Goal: Check status: Check status

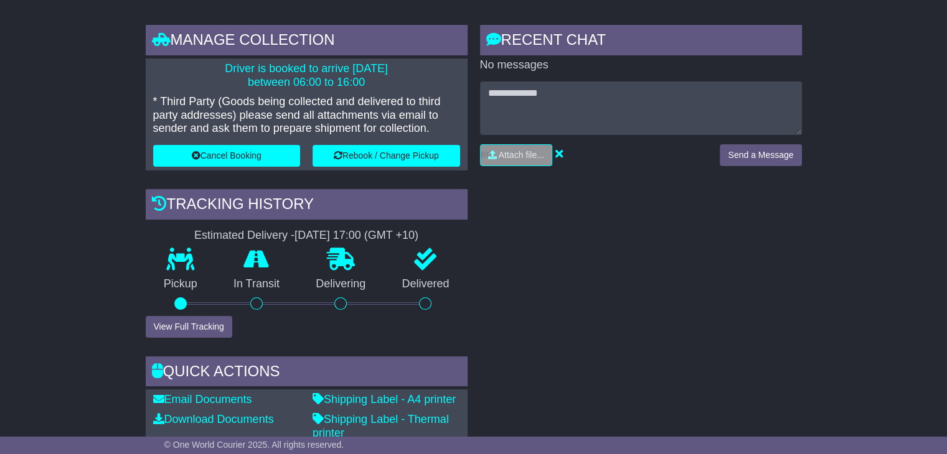
scroll to position [241, 0]
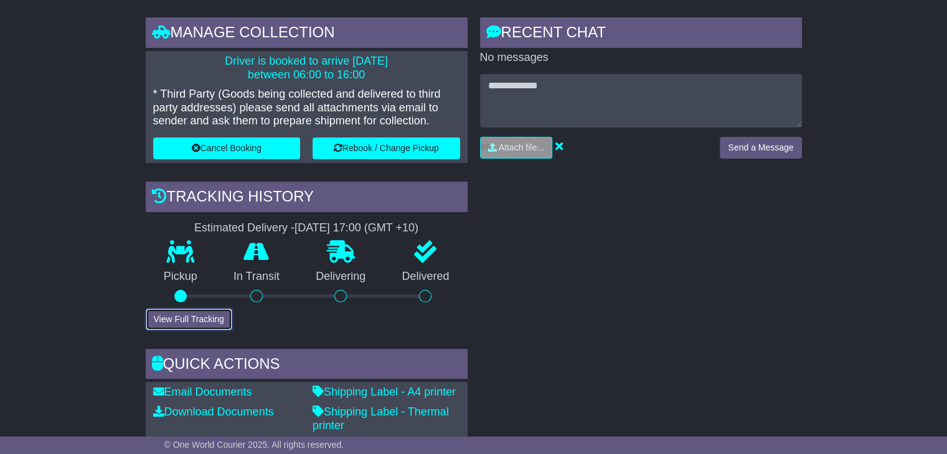
click at [161, 317] on button "View Full Tracking" at bounding box center [189, 320] width 87 height 22
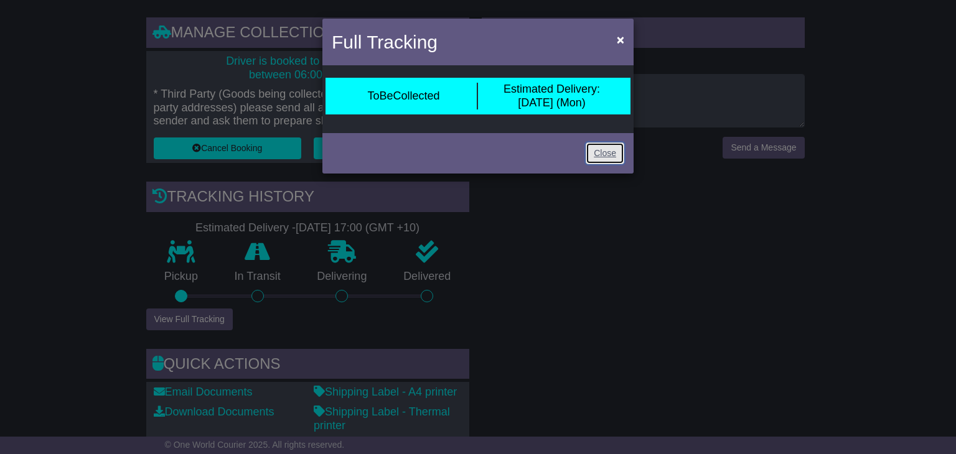
click at [607, 152] on link "Close" at bounding box center [605, 154] width 39 height 22
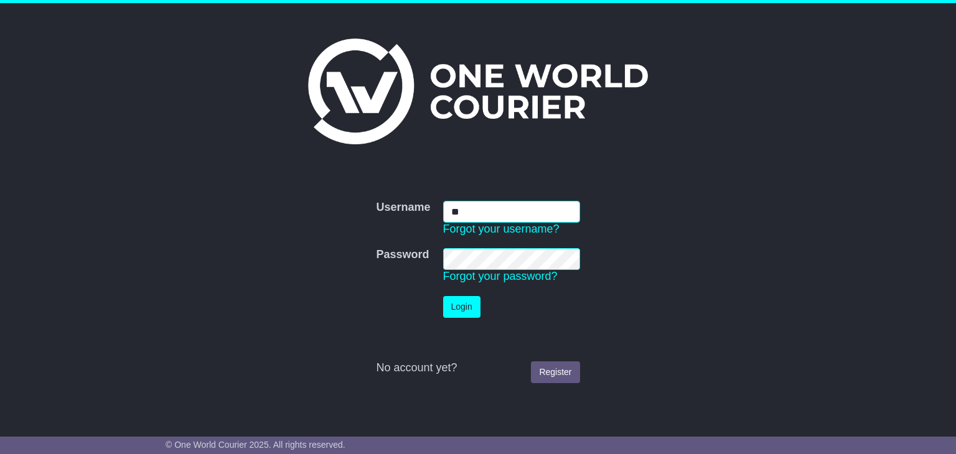
type input "**********"
click at [477, 306] on button "Login" at bounding box center [461, 307] width 37 height 22
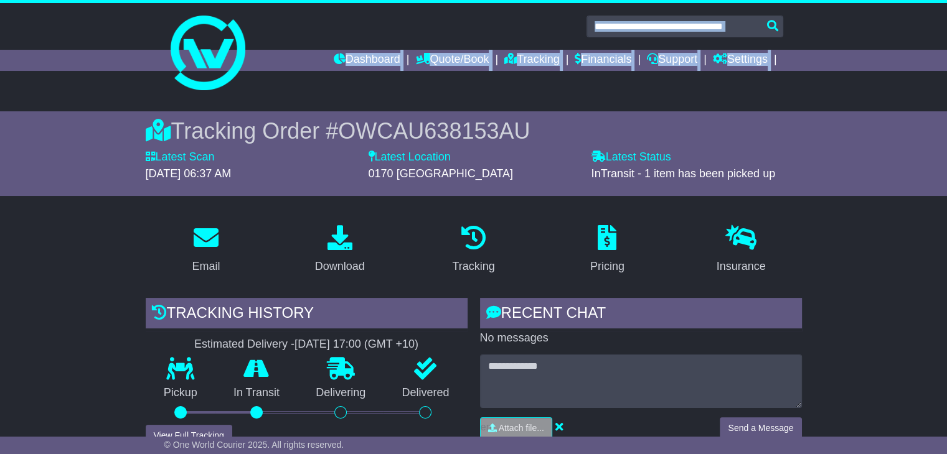
drag, startPoint x: 944, startPoint y: 88, endPoint x: 951, endPoint y: 87, distance: 7.1
click at [946, 87] on html "miroslav.capko@gmail.com Logout Miroslav Capko miroslav.capko@gmail.com 0405816…" at bounding box center [473, 227] width 947 height 454
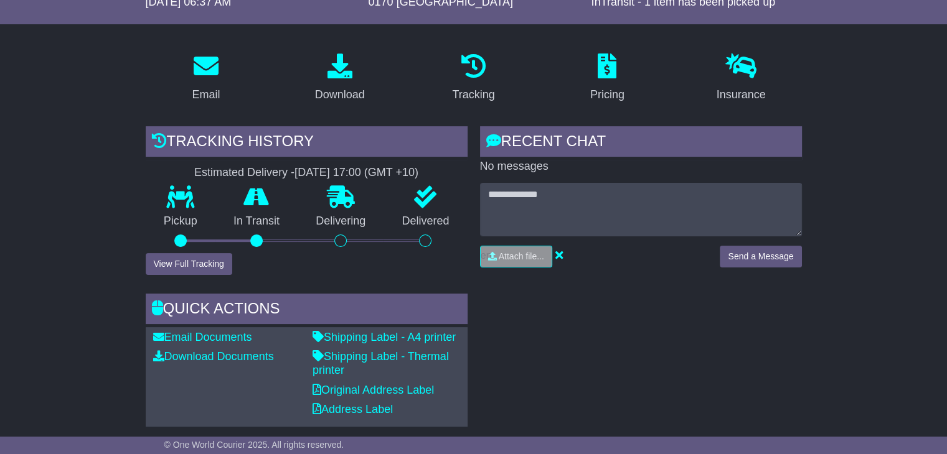
scroll to position [173, 0]
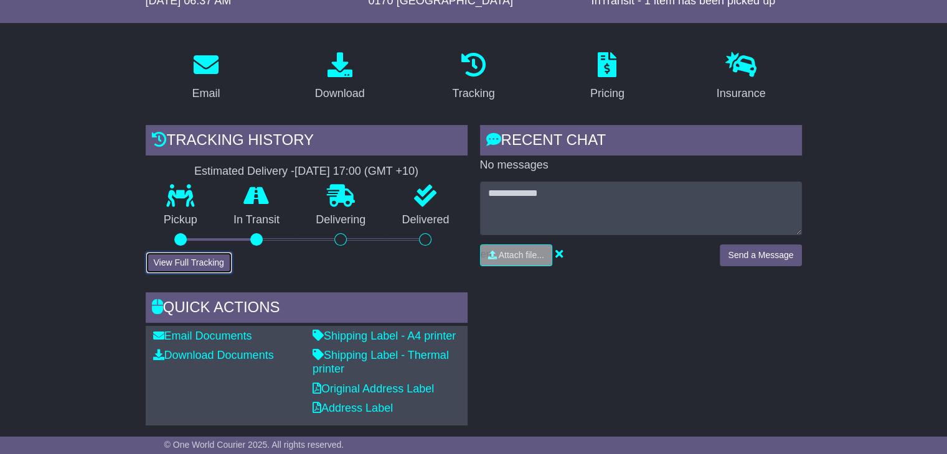
click at [198, 265] on button "View Full Tracking" at bounding box center [189, 263] width 87 height 22
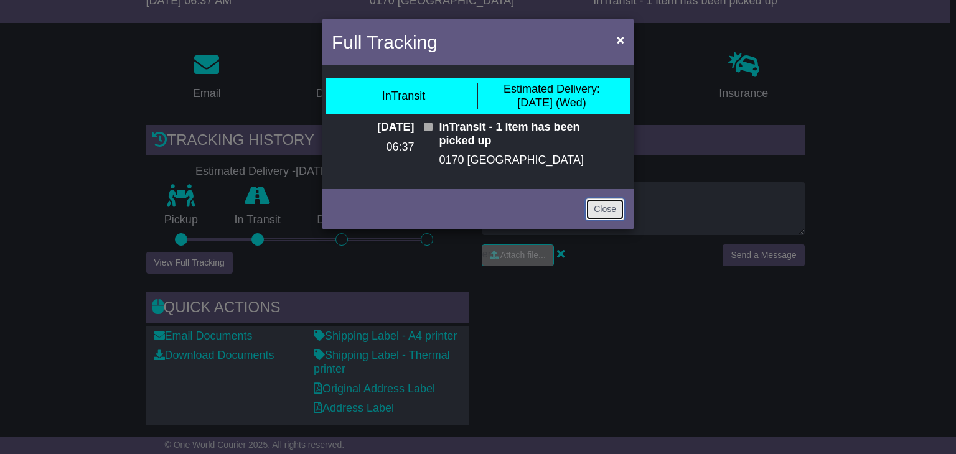
click at [601, 215] on link "Close" at bounding box center [605, 210] width 39 height 22
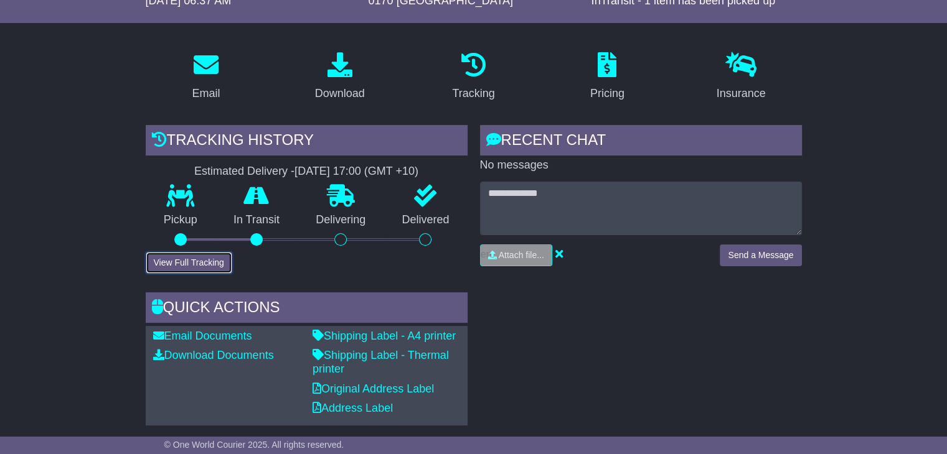
scroll to position [0, 0]
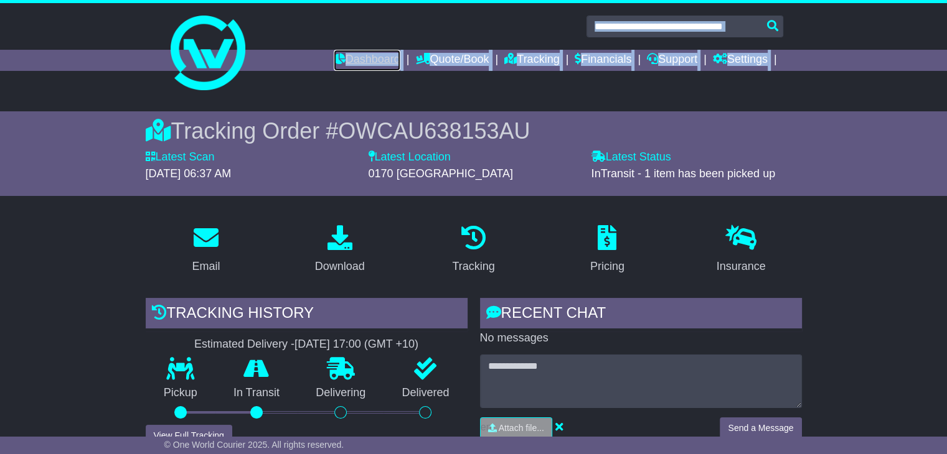
click at [346, 53] on link "Dashboard" at bounding box center [367, 60] width 67 height 21
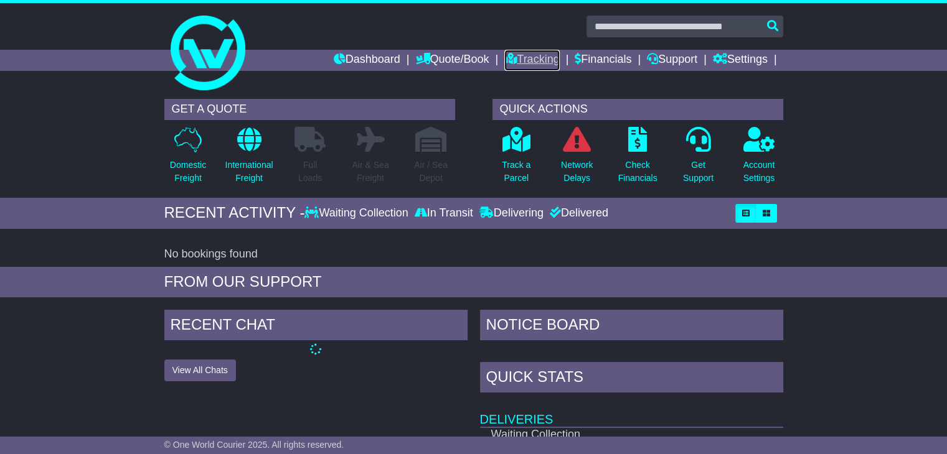
click at [520, 55] on link "Tracking" at bounding box center [531, 60] width 55 height 21
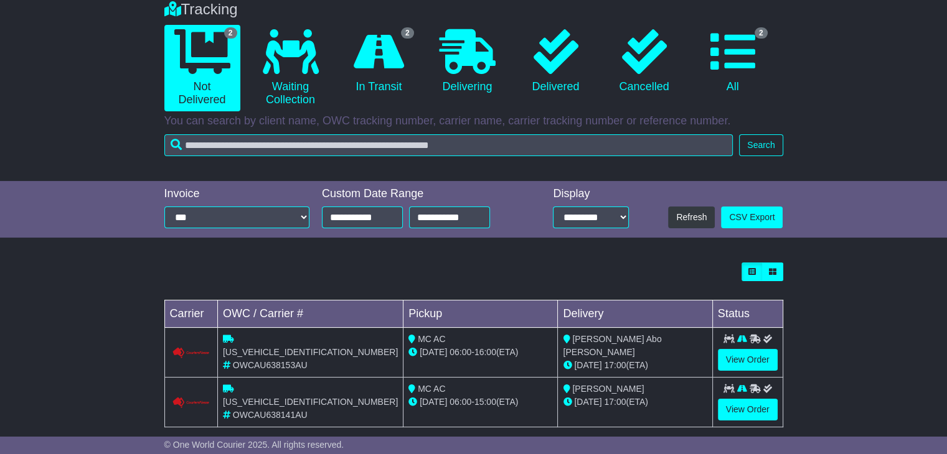
scroll to position [118, 0]
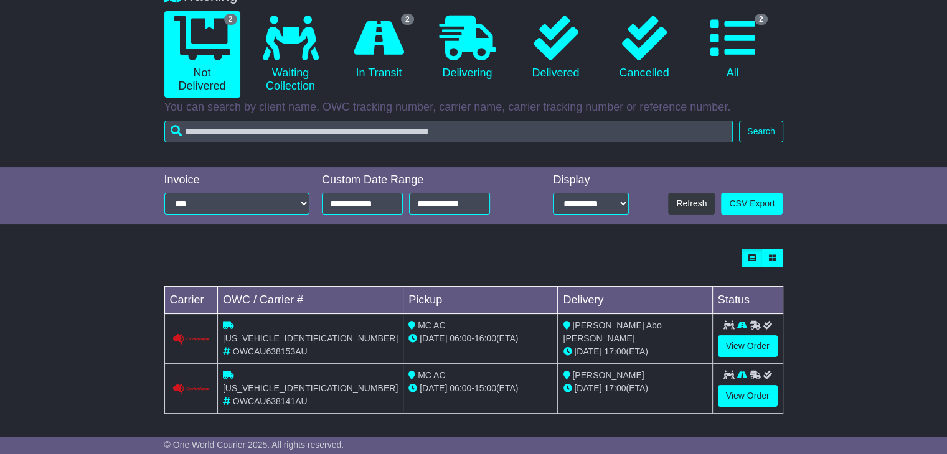
drag, startPoint x: 955, startPoint y: 40, endPoint x: 948, endPoint y: 178, distance: 137.7
click at [946, 178] on html "[PERSON_NAME][EMAIL_ADDRESS][PERSON_NAME][DOMAIN_NAME] Logout [PERSON_NAME] [PE…" at bounding box center [473, 109] width 947 height 454
click at [752, 342] on link "View Order" at bounding box center [748, 346] width 60 height 22
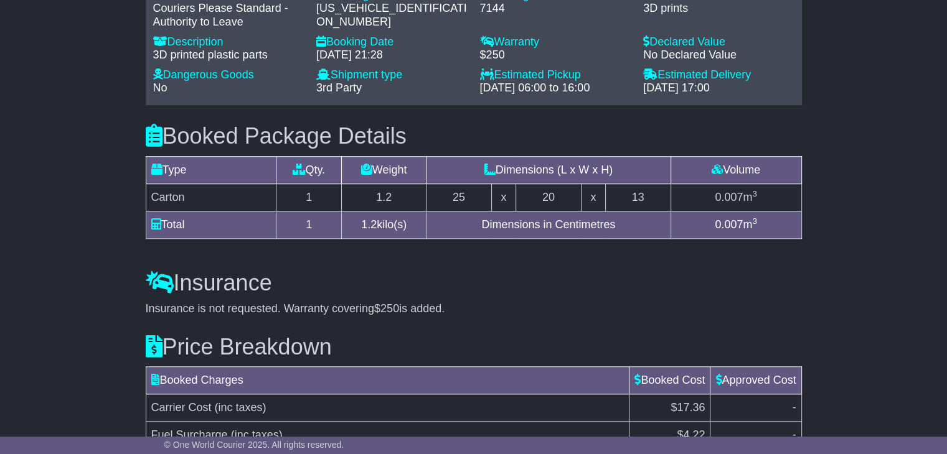
scroll to position [910, 0]
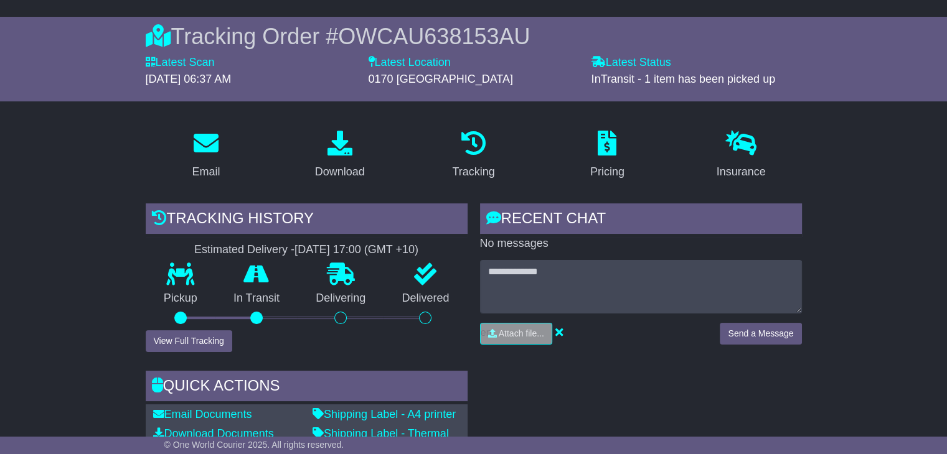
drag, startPoint x: 955, startPoint y: 60, endPoint x: 939, endPoint y: 65, distance: 16.9
click at [939, 65] on html "[PERSON_NAME][EMAIL_ADDRESS][PERSON_NAME][DOMAIN_NAME] Logout [PERSON_NAME] [PE…" at bounding box center [473, 132] width 947 height 454
